Goal: Task Accomplishment & Management: Manage account settings

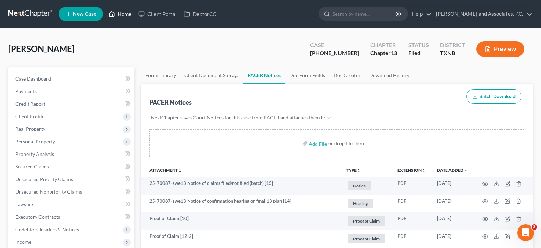
click at [121, 16] on link "Home" at bounding box center [120, 14] width 30 height 13
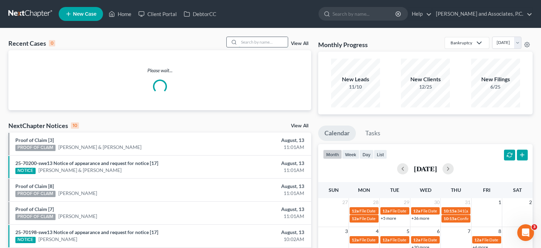
click at [259, 44] on input "search" at bounding box center [263, 42] width 49 height 10
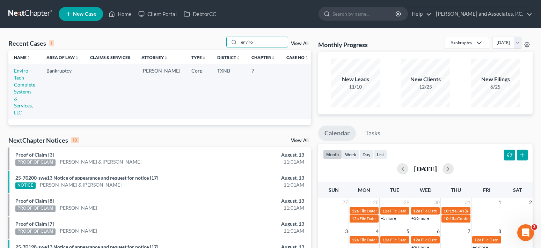
type input "enviro"
click at [28, 80] on link "Enviro-Tech Complete Systems & Services, LLC" at bounding box center [24, 92] width 21 height 48
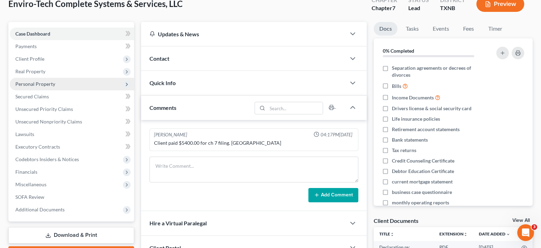
scroll to position [70, 0]
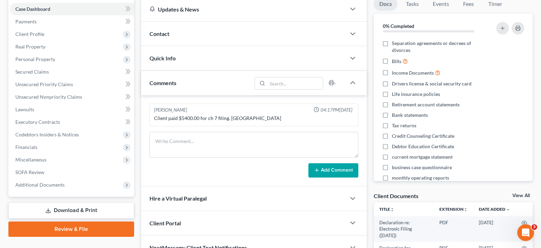
click at [163, 33] on span "Contact" at bounding box center [159, 33] width 20 height 7
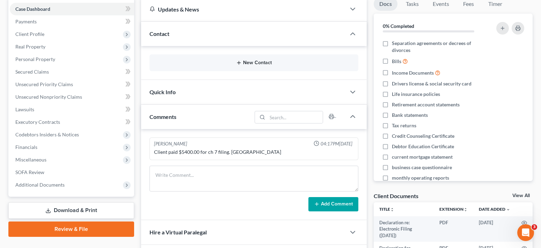
click at [263, 61] on button "New Contact" at bounding box center [253, 63] width 197 height 6
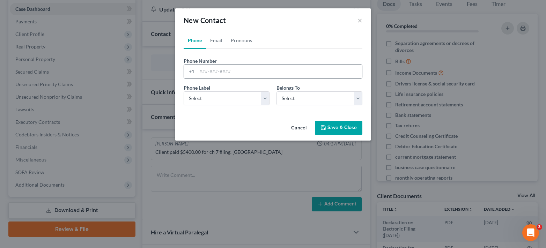
click at [205, 74] on input "tel" at bounding box center [279, 71] width 165 height 13
type input "940-224-6426"
click at [265, 98] on select "Select Mobile Home Work Other" at bounding box center [227, 98] width 86 height 14
select select "0"
click at [184, 91] on select "Select Mobile Home Work Other" at bounding box center [227, 98] width 86 height 14
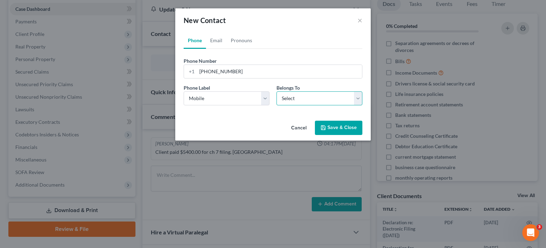
click at [299, 98] on select "Select Client Other" at bounding box center [319, 98] width 86 height 14
select select "0"
click at [276, 91] on select "Select Client Other" at bounding box center [319, 98] width 86 height 14
click at [332, 128] on button "Save & Close" at bounding box center [338, 128] width 47 height 15
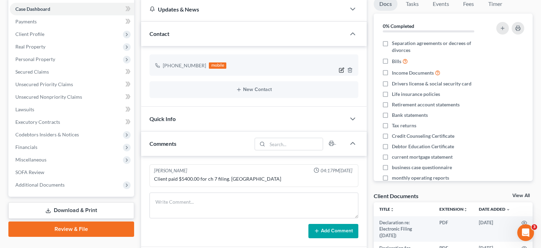
click at [340, 72] on icon "button" at bounding box center [341, 70] width 6 height 6
select select "0"
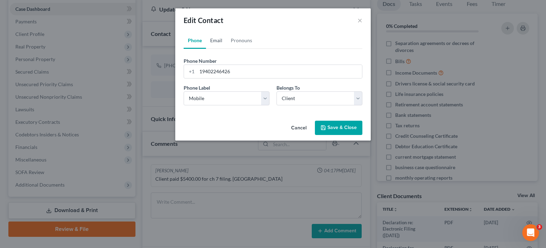
click at [218, 40] on link "Email" at bounding box center [216, 40] width 21 height 17
click at [217, 77] on input "email" at bounding box center [279, 71] width 165 height 13
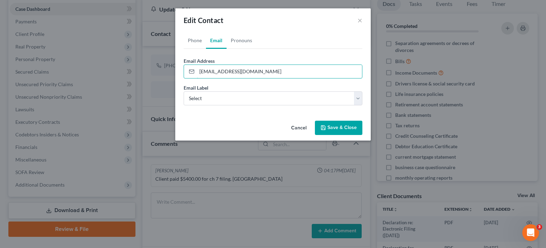
type input "[EMAIL_ADDRESS][DOMAIN_NAME]"
click at [332, 127] on button "Save & Close" at bounding box center [338, 128] width 47 height 15
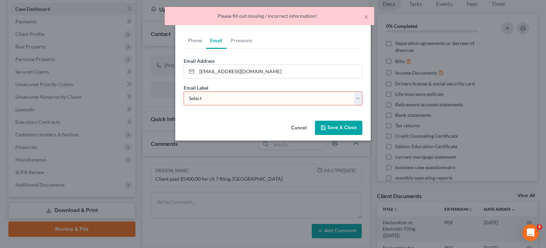
click at [356, 99] on select "Select Home Work Other" at bounding box center [273, 98] width 179 height 14
select select "0"
click at [184, 91] on select "Select Home Work Other" at bounding box center [273, 98] width 179 height 14
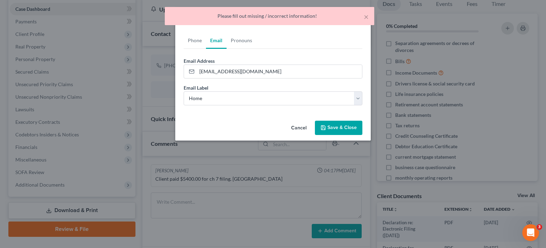
click at [321, 128] on icon "button" at bounding box center [323, 128] width 6 height 6
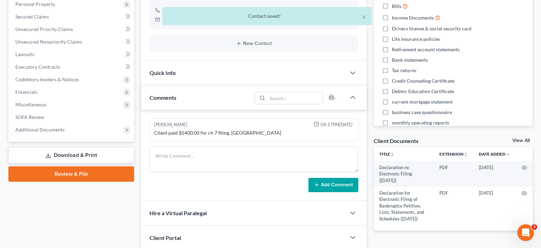
scroll to position [108, 0]
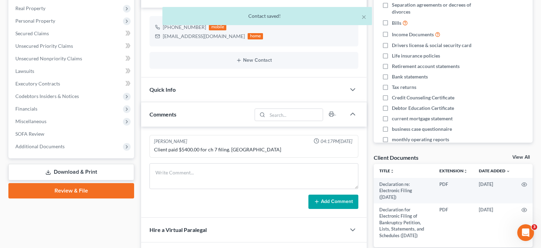
click at [155, 89] on span "Quick Info" at bounding box center [162, 89] width 26 height 7
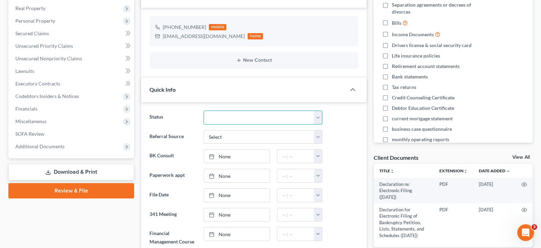
click at [227, 119] on select "Closed without Discharge Complete Converted to 7 Discharged Dismissed Filed Fin…" at bounding box center [262, 118] width 119 height 14
select select "7"
click at [203, 111] on select "Closed without Discharge Complete Converted to 7 Discharged Dismissed Filed Fin…" at bounding box center [262, 118] width 119 height 14
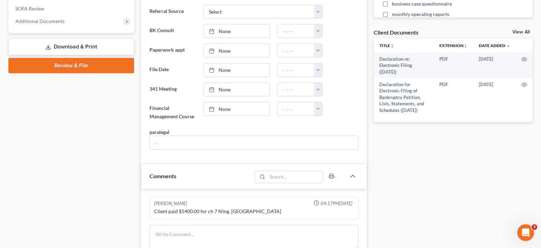
scroll to position [248, 0]
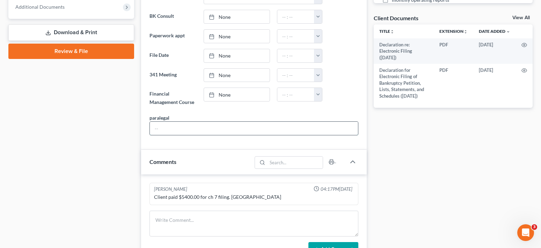
click at [173, 129] on input "text" at bounding box center [254, 128] width 208 height 13
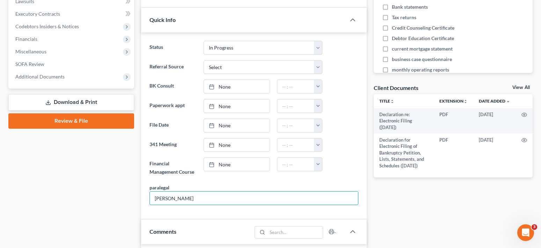
scroll to position [0, 0]
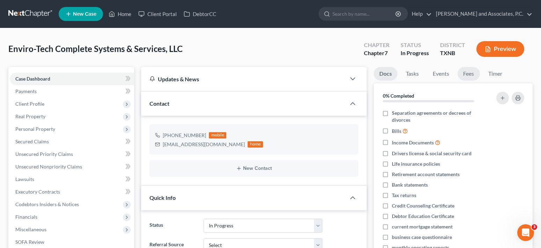
type input "[PERSON_NAME]"
click at [469, 73] on link "Fees" at bounding box center [468, 74] width 22 height 14
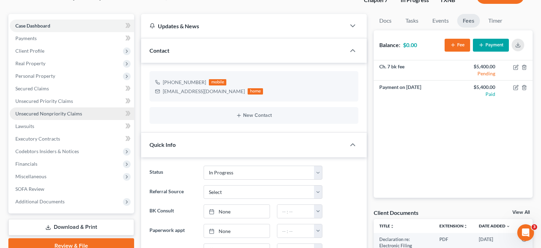
scroll to position [70, 0]
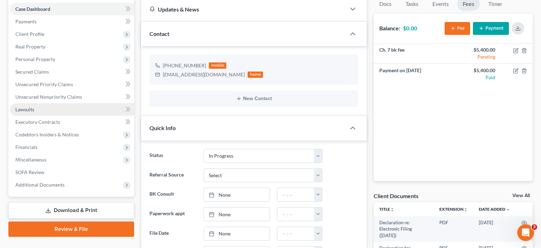
click at [38, 112] on link "Lawsuits" at bounding box center [72, 109] width 124 height 13
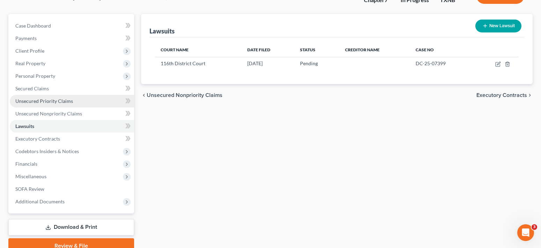
scroll to position [70, 0]
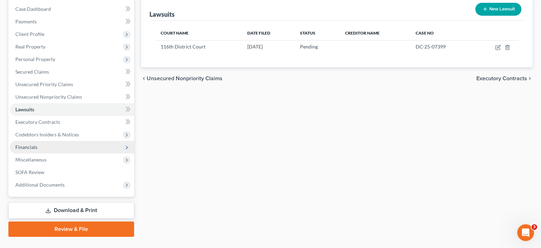
click at [58, 151] on span "Financials" at bounding box center [72, 147] width 124 height 13
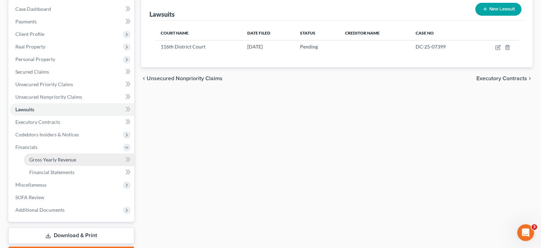
click at [72, 159] on span "Gross Yearly Revenue" at bounding box center [52, 160] width 47 height 6
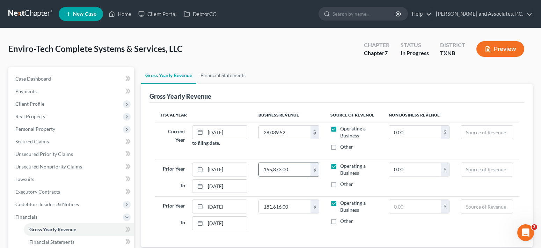
click at [299, 168] on input "155,873.00" at bounding box center [285, 169] width 52 height 13
type input "129,137.00"
click at [299, 130] on input "28,039.52" at bounding box center [285, 132] width 52 height 13
click at [304, 153] on td "28,039.52 $" at bounding box center [289, 140] width 72 height 37
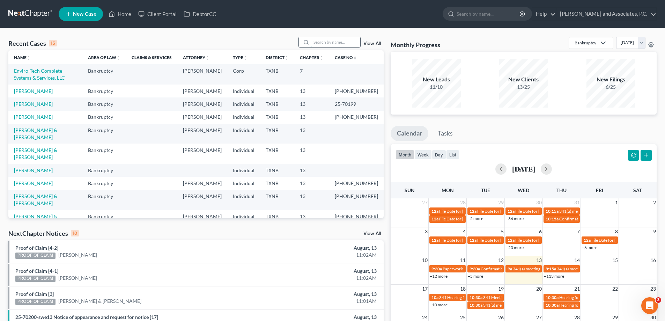
click at [317, 44] on input "search" at bounding box center [335, 42] width 49 height 10
click at [313, 39] on input "search" at bounding box center [335, 42] width 49 height 10
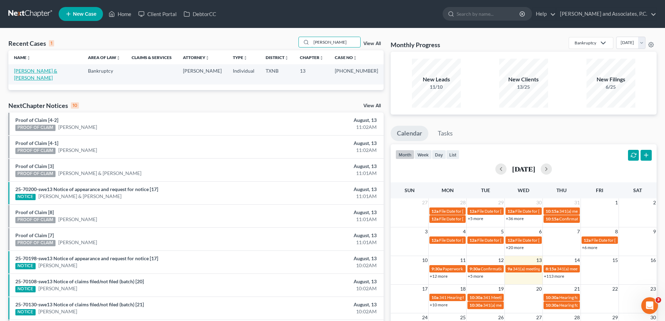
type input "[PERSON_NAME]"
click at [27, 69] on link "[PERSON_NAME] & [PERSON_NAME]" at bounding box center [35, 74] width 43 height 13
select select "5"
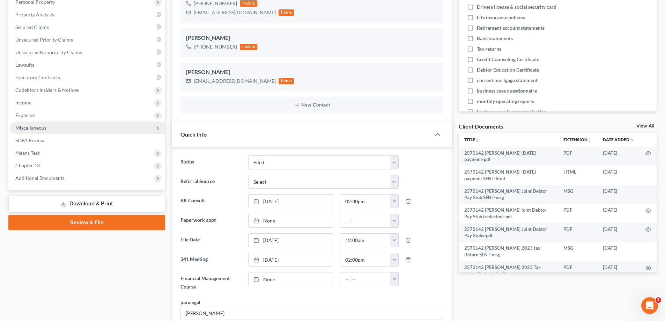
scroll to position [147, 0]
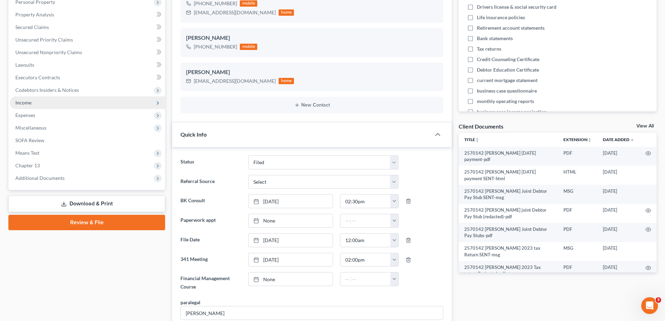
click at [48, 105] on span "Income" at bounding box center [87, 102] width 155 height 13
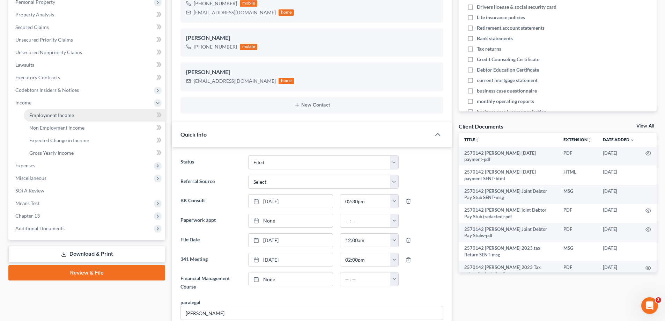
click at [50, 119] on link "Employment Income" at bounding box center [94, 115] width 141 height 13
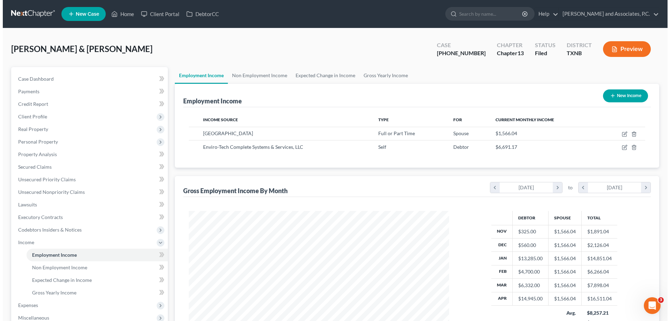
scroll to position [130, 274]
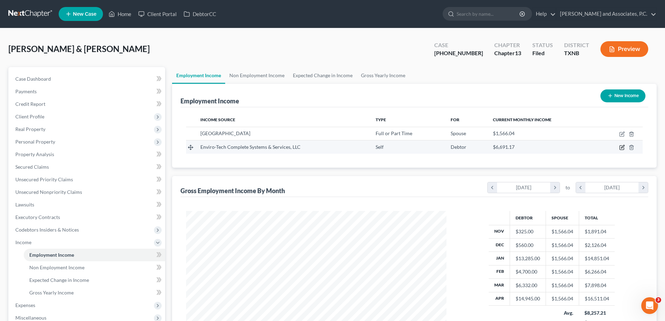
click at [622, 148] on icon "button" at bounding box center [622, 147] width 6 height 6
select select "1"
select select "45"
select select "0"
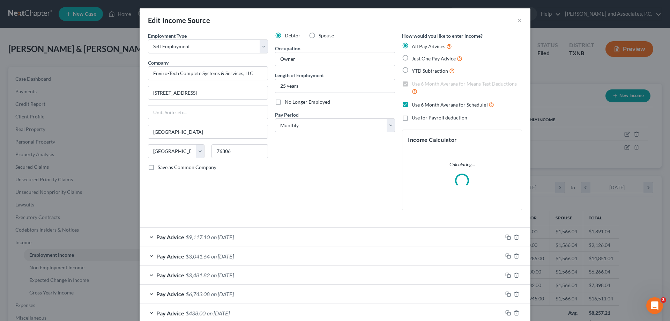
scroll to position [59, 0]
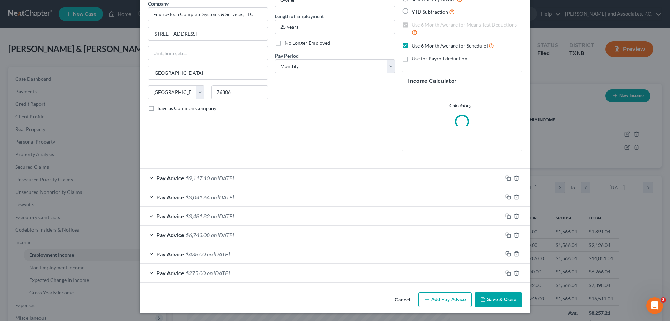
click at [149, 235] on div "Pay Advice $6,743.08 on [DATE]" at bounding box center [321, 234] width 363 height 18
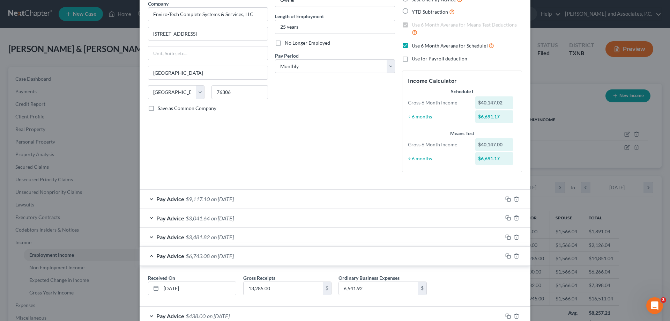
click at [149, 237] on div "Pay Advice $3,481.82 on [DATE]" at bounding box center [321, 237] width 363 height 18
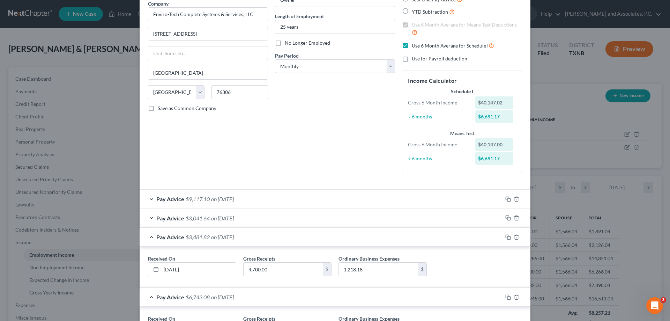
click at [148, 217] on div "Pay Advice $3,041.64 on [DATE]" at bounding box center [321, 218] width 363 height 18
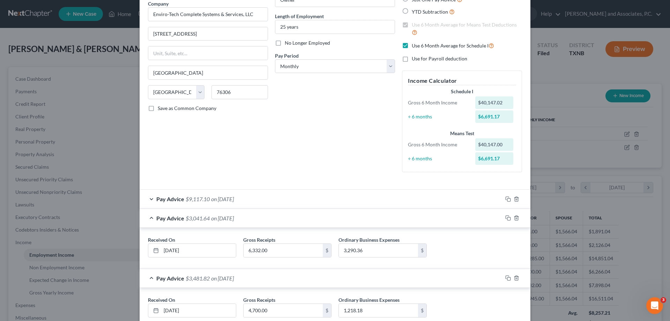
click at [148, 198] on div "Pay Advice $9,117.10 on [DATE]" at bounding box center [321, 198] width 363 height 18
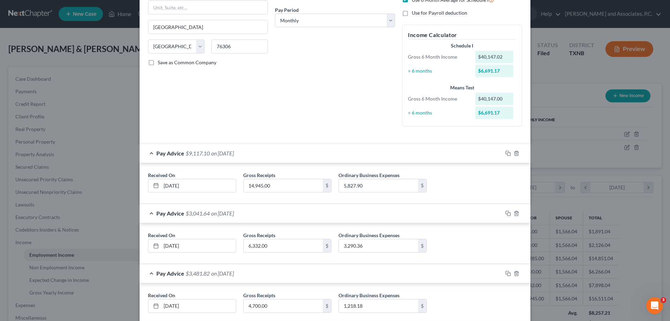
scroll to position [174, 0]
